Goal: Information Seeking & Learning: Learn about a topic

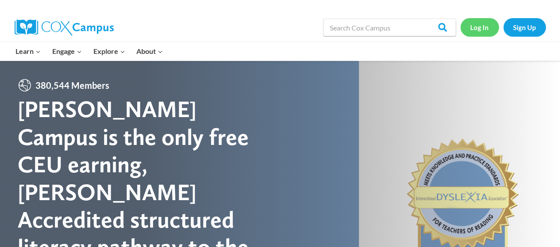
click at [468, 26] on link "Log In" at bounding box center [479, 27] width 39 height 18
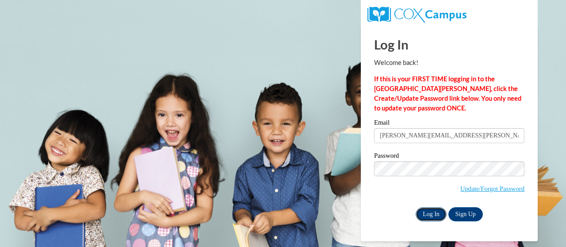
click at [429, 215] on input "Log In" at bounding box center [431, 215] width 31 height 14
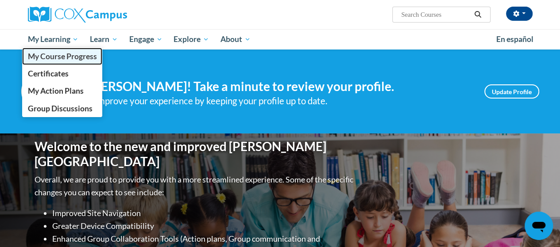
click at [60, 52] on span "My Course Progress" at bounding box center [61, 56] width 69 height 9
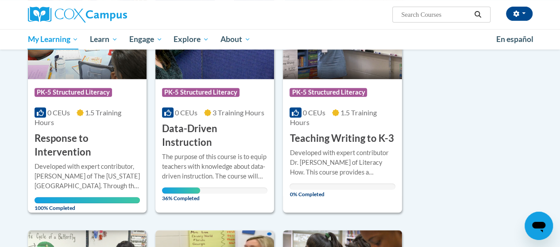
scroll to position [177, 0]
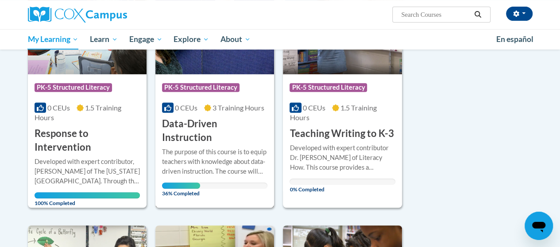
click at [184, 149] on div "The purpose of this course is to equip teachers with knowledge about data-drive…" at bounding box center [214, 161] width 105 height 29
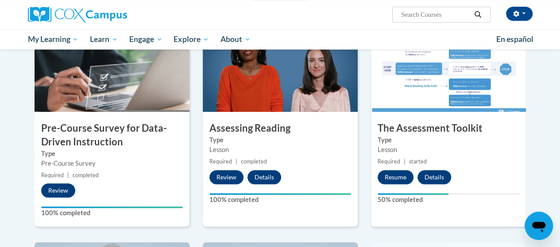
scroll to position [221, 0]
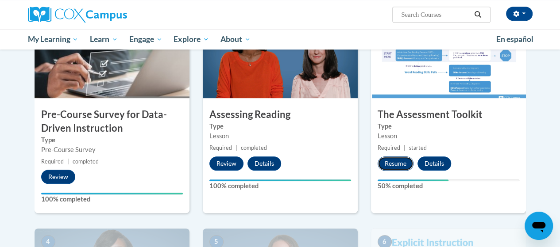
click at [399, 166] on button "Resume" at bounding box center [396, 164] width 36 height 14
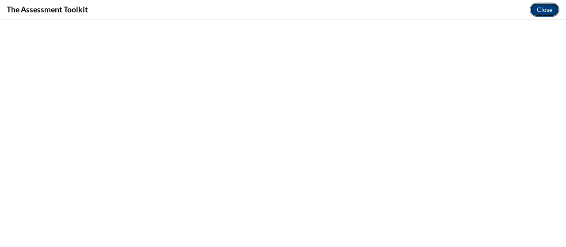
click at [558, 8] on button "Close" at bounding box center [545, 10] width 30 height 14
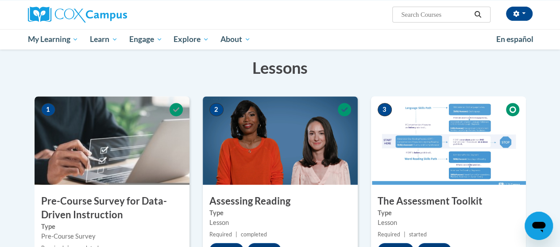
scroll to position [89, 0]
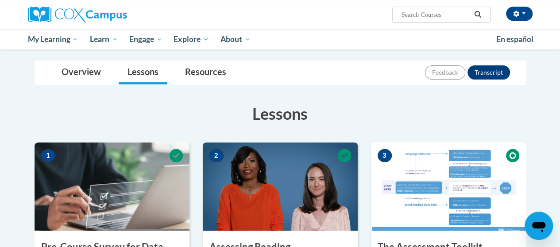
click at [445, 178] on img at bounding box center [448, 187] width 155 height 89
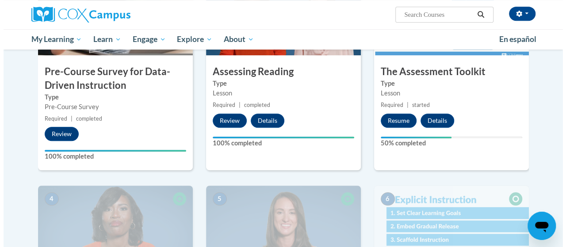
scroll to position [266, 0]
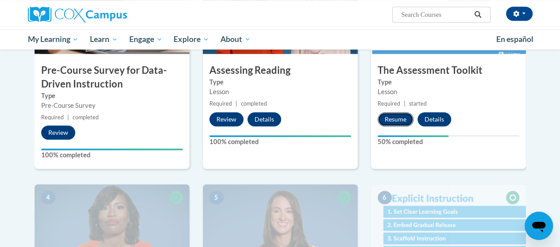
click at [397, 117] on button "Resume" at bounding box center [396, 119] width 36 height 14
